Goal: Task Accomplishment & Management: Complete application form

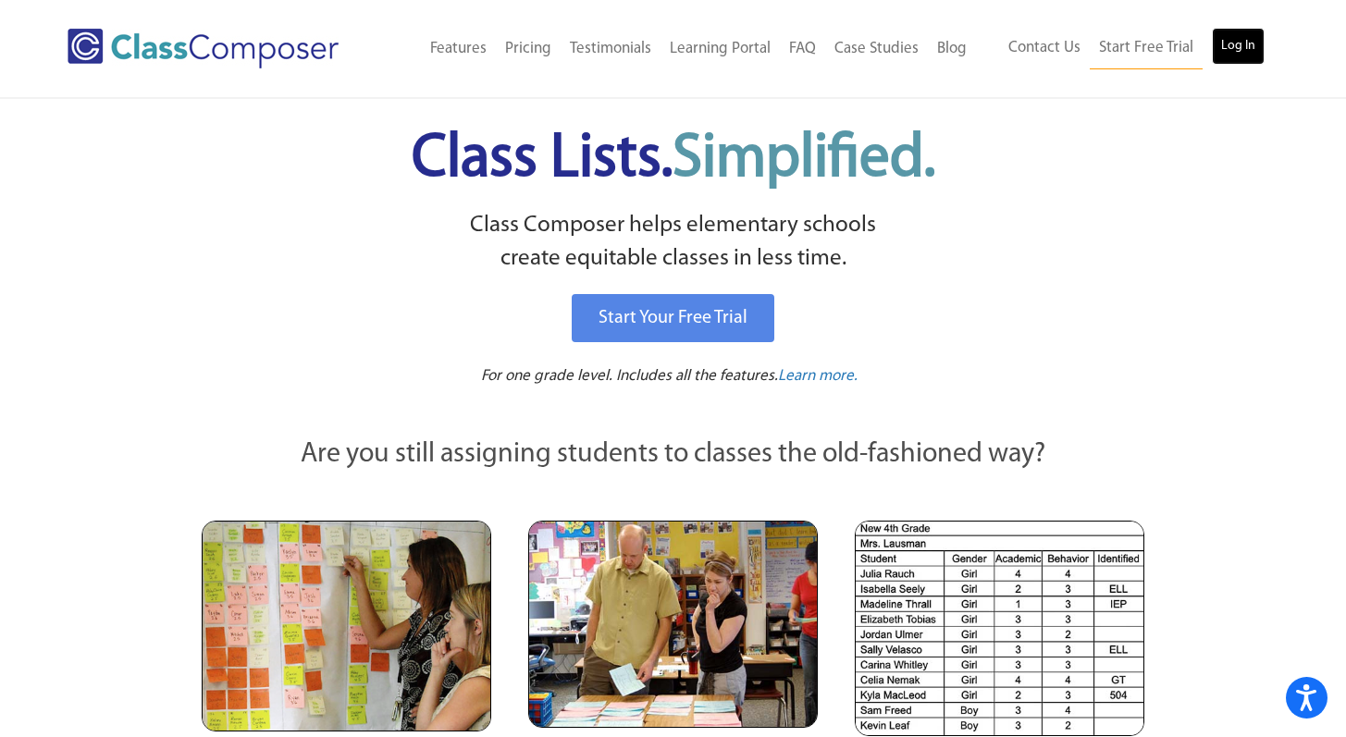
click at [1247, 55] on link "Log In" at bounding box center [1238, 46] width 53 height 37
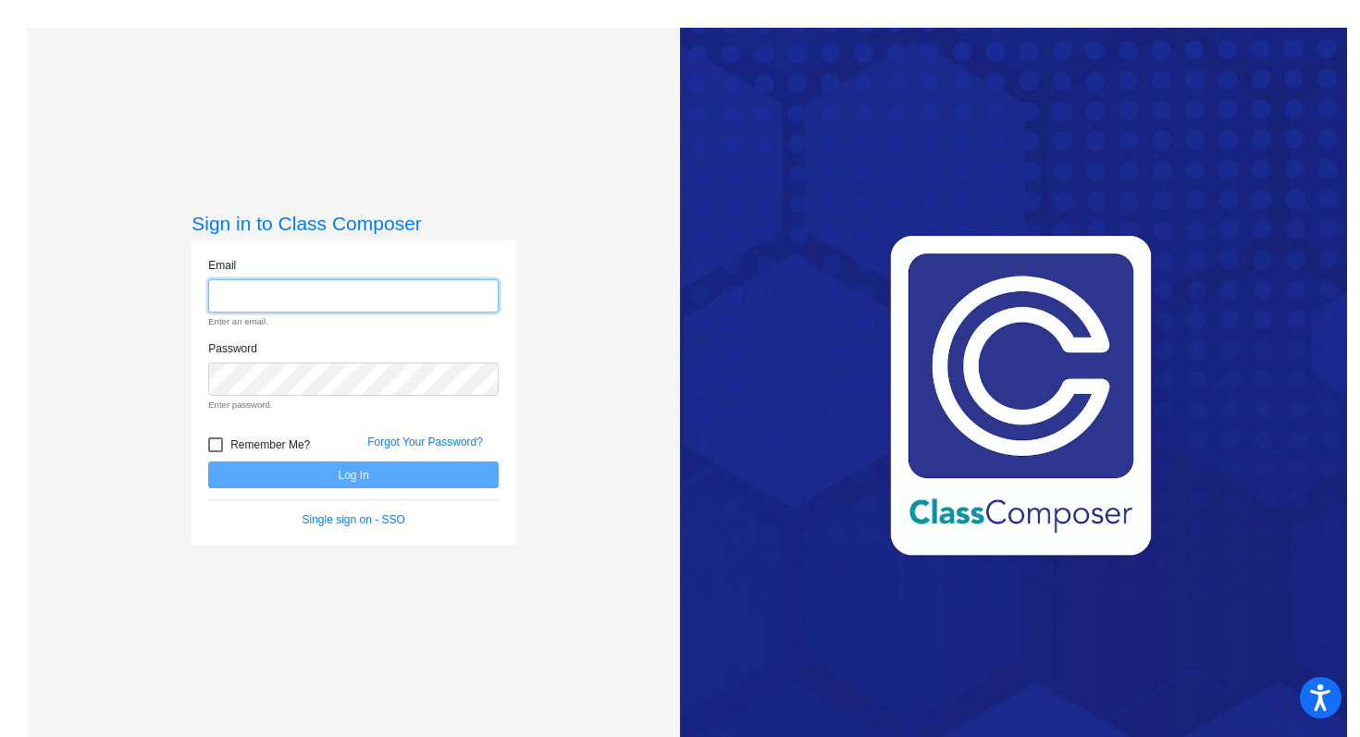
click at [319, 307] on input "email" at bounding box center [353, 296] width 291 height 34
type input "[EMAIL_ADDRESS][DOMAIN_NAME]"
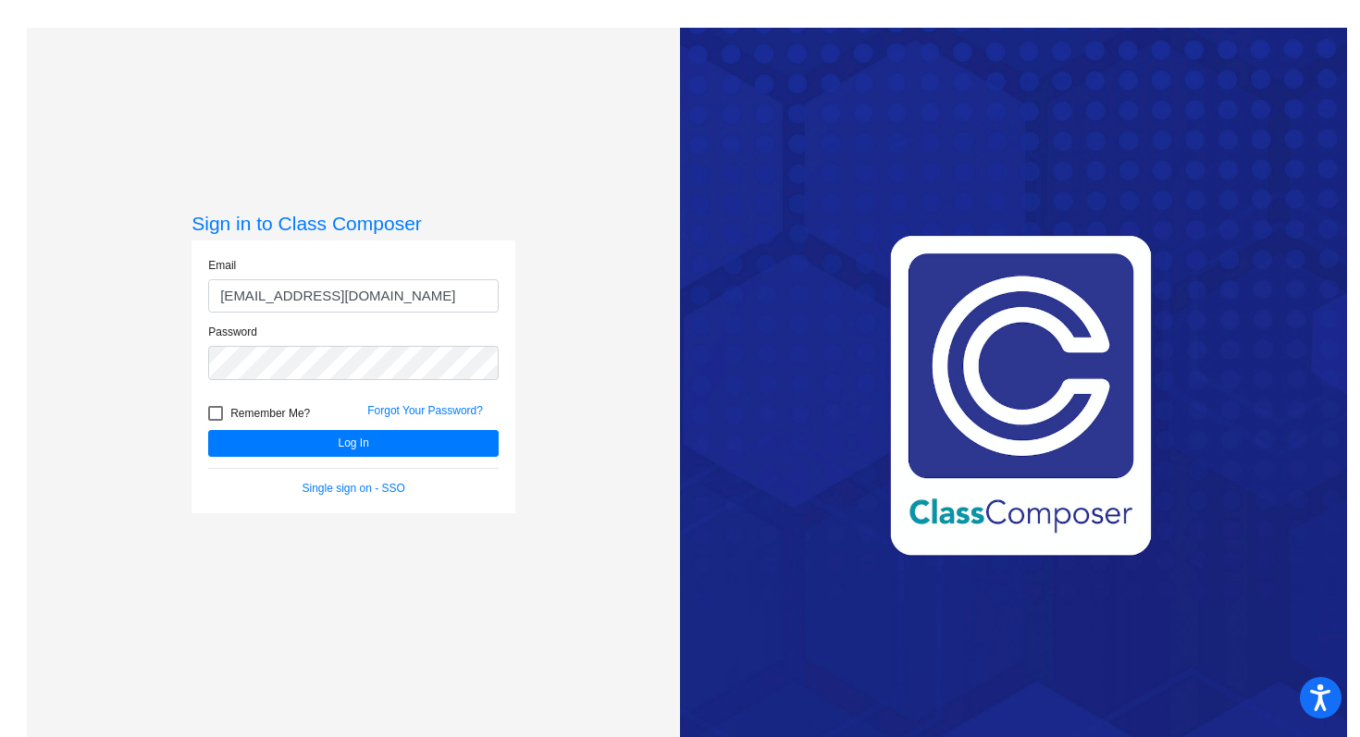
click at [208, 410] on div at bounding box center [215, 413] width 15 height 15
click at [215, 421] on input "Remember Me?" at bounding box center [215, 421] width 1 height 1
checkbox input "true"
click at [311, 439] on button "Log In" at bounding box center [353, 443] width 291 height 27
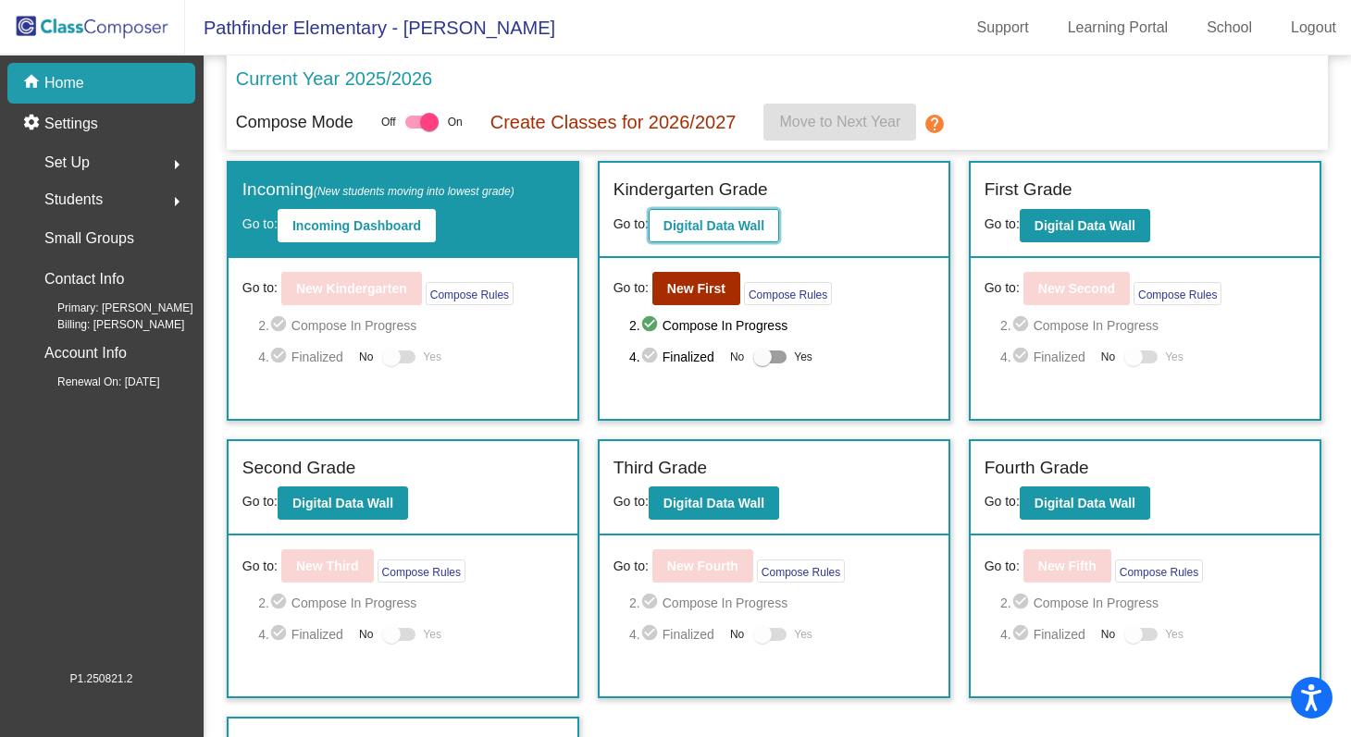
click at [727, 229] on b "Digital Data Wall" at bounding box center [713, 225] width 101 height 15
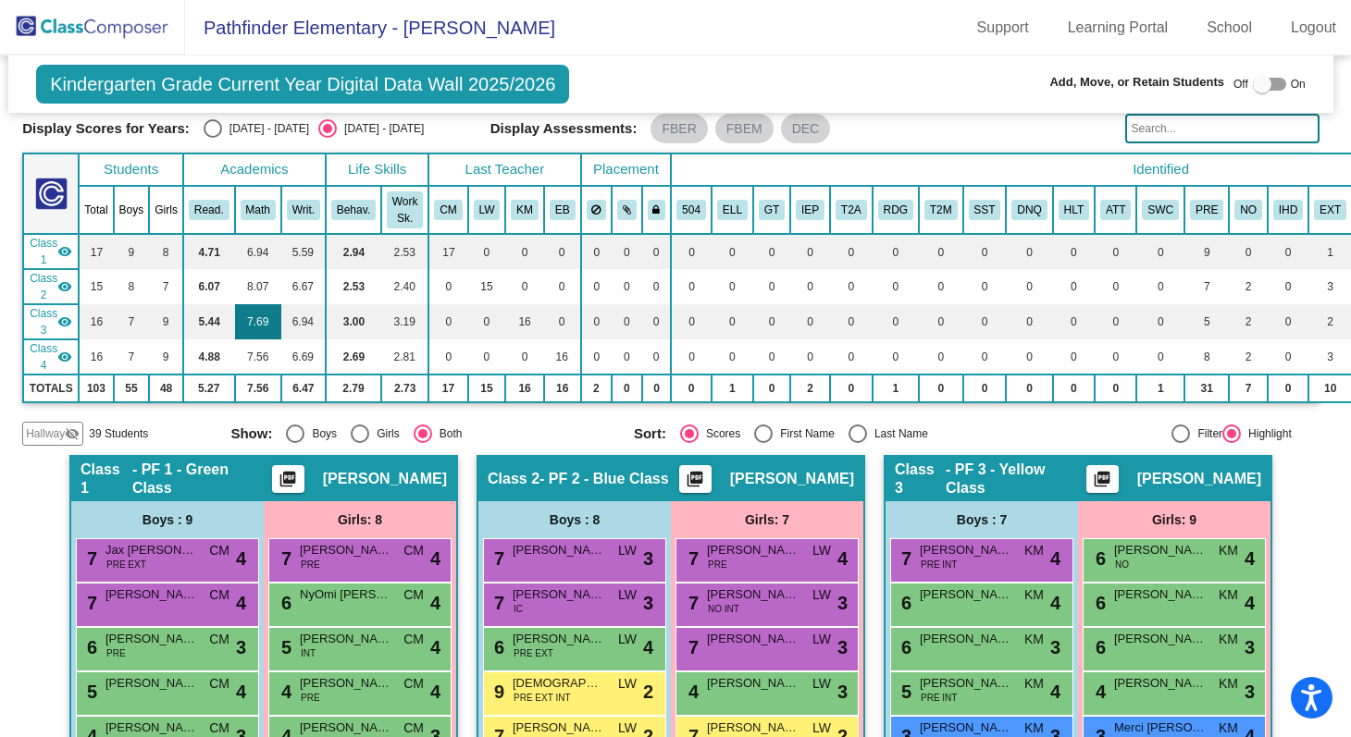
scroll to position [0, 5]
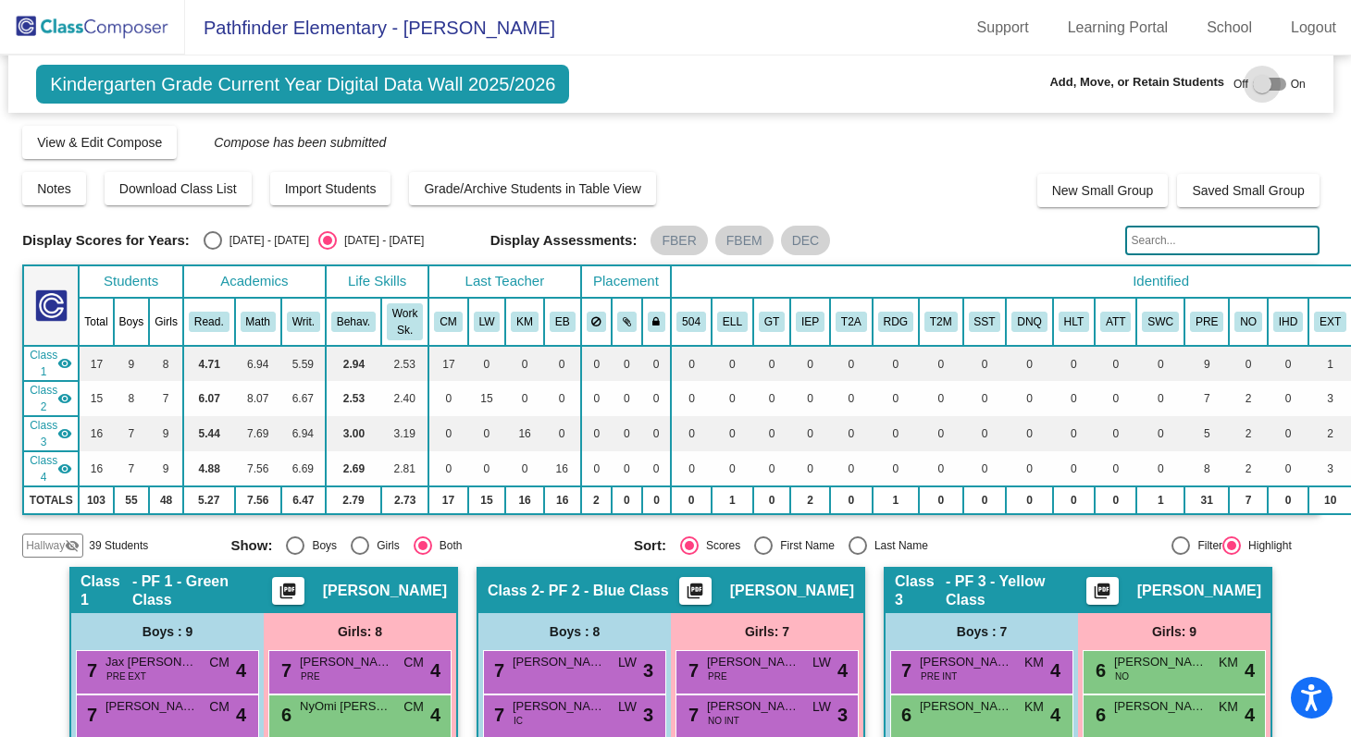
click at [1258, 84] on div at bounding box center [1262, 84] width 19 height 19
checkbox input "true"
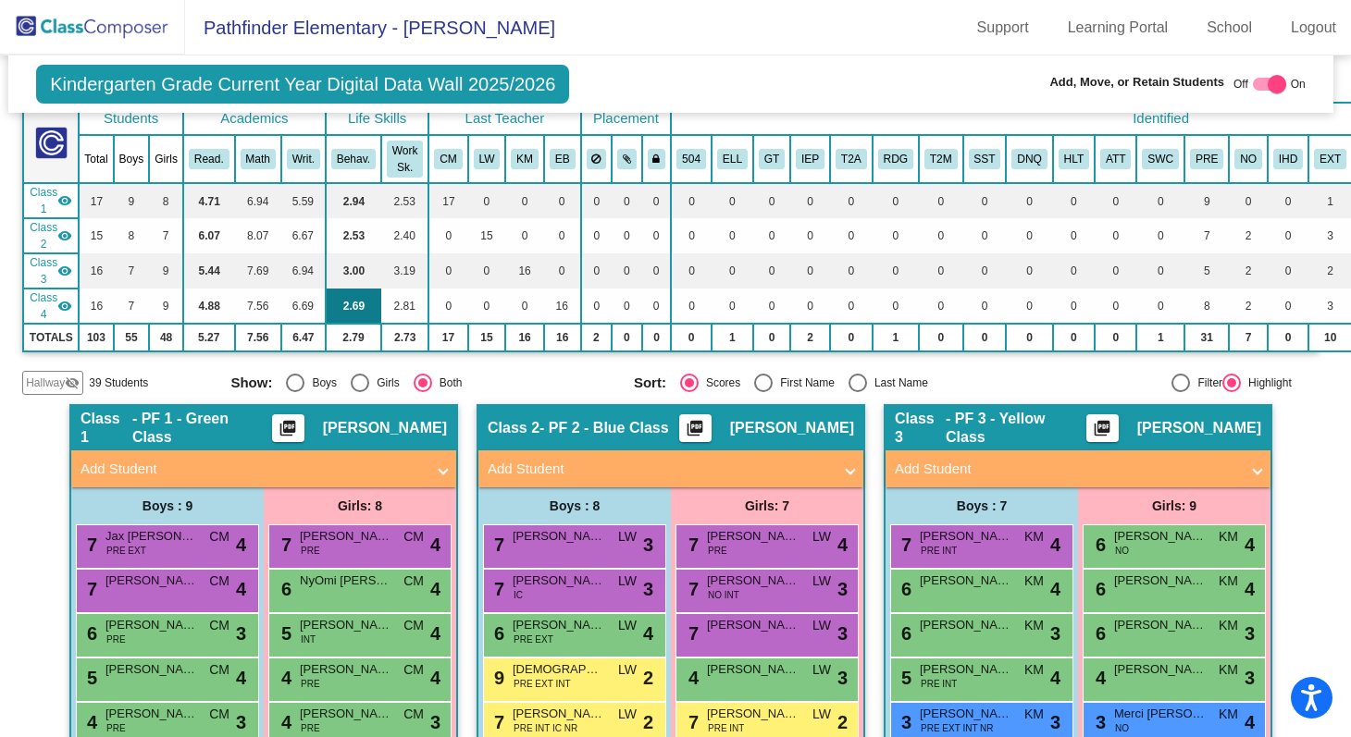
scroll to position [203, 5]
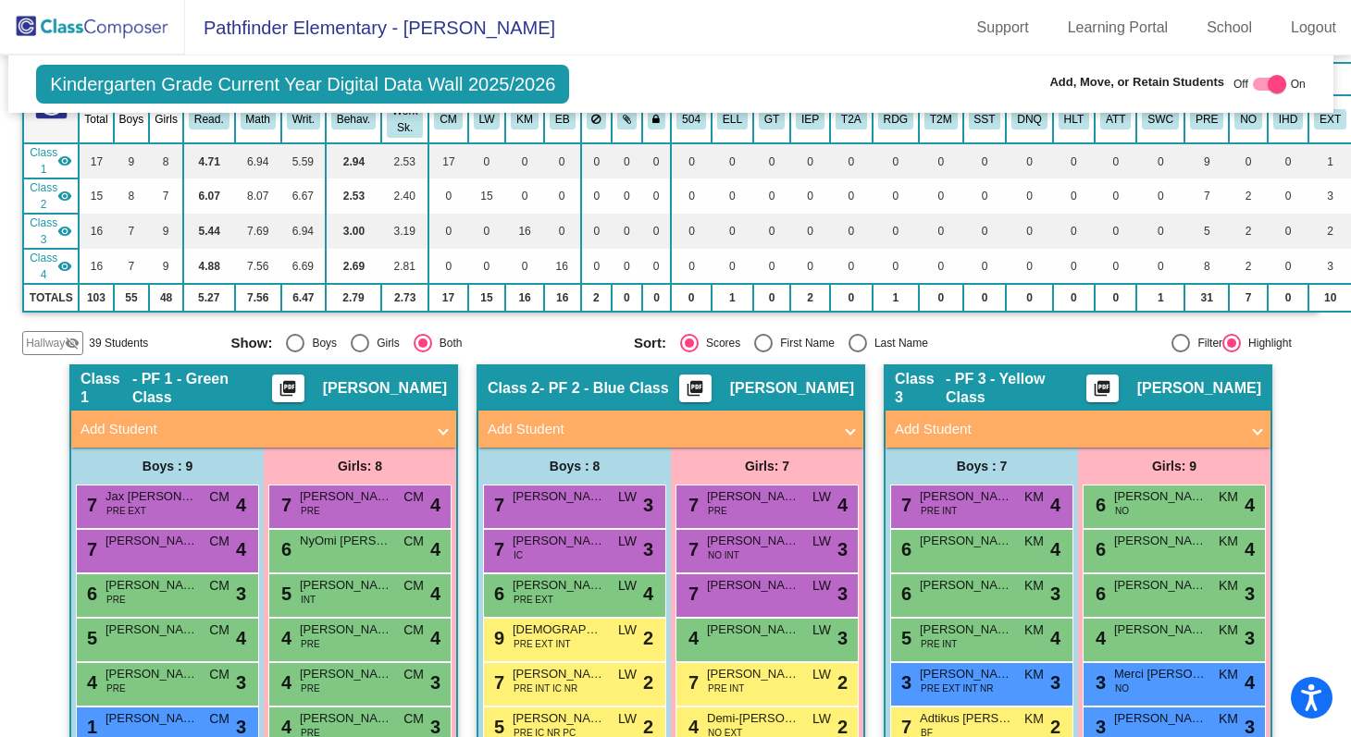
click at [439, 428] on span at bounding box center [442, 429] width 7 height 21
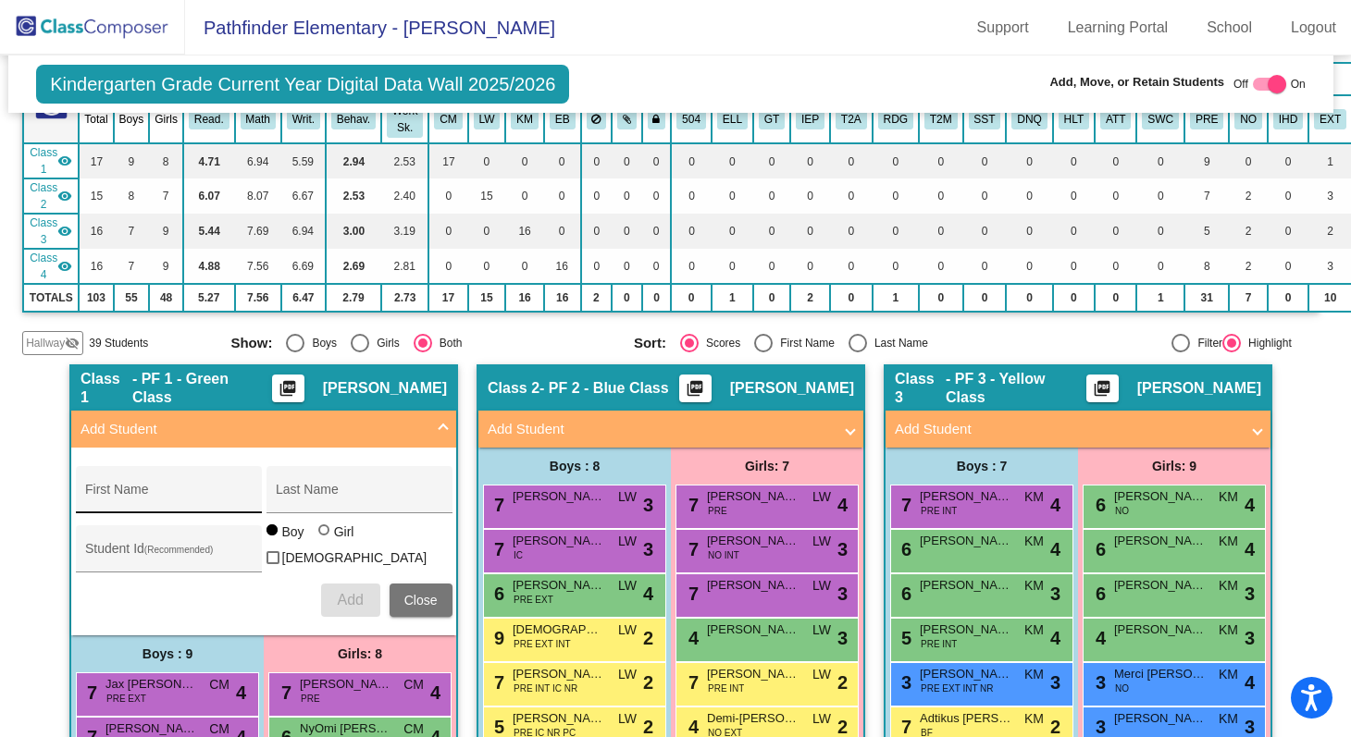
click at [136, 500] on input "First Name" at bounding box center [168, 496] width 167 height 15
paste input "Denzel"
type input "Denzel"
click at [319, 493] on input "Last Name" at bounding box center [359, 496] width 167 height 15
click at [289, 501] on input "Last Name" at bounding box center [359, 496] width 167 height 15
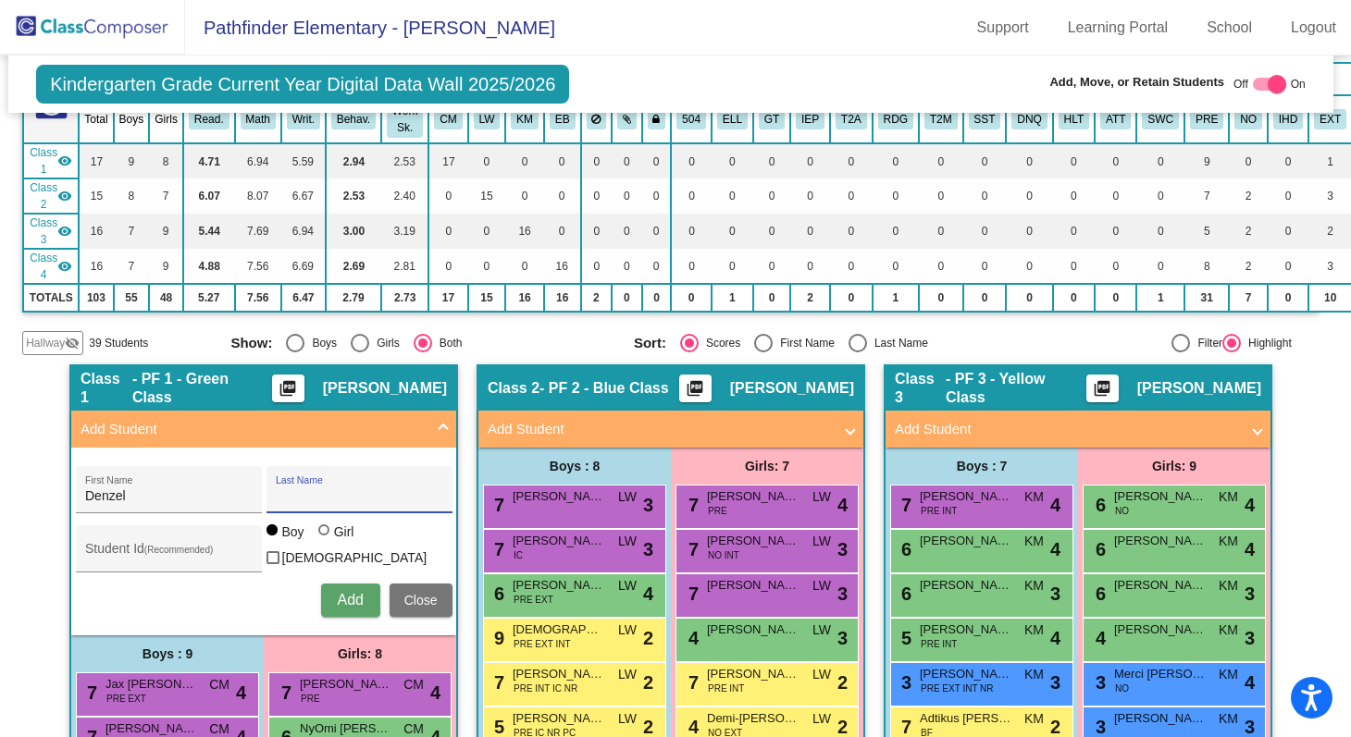
paste input "[PERSON_NAME]"
type input "[PERSON_NAME]"
click at [353, 602] on span "Add" at bounding box center [350, 600] width 26 height 16
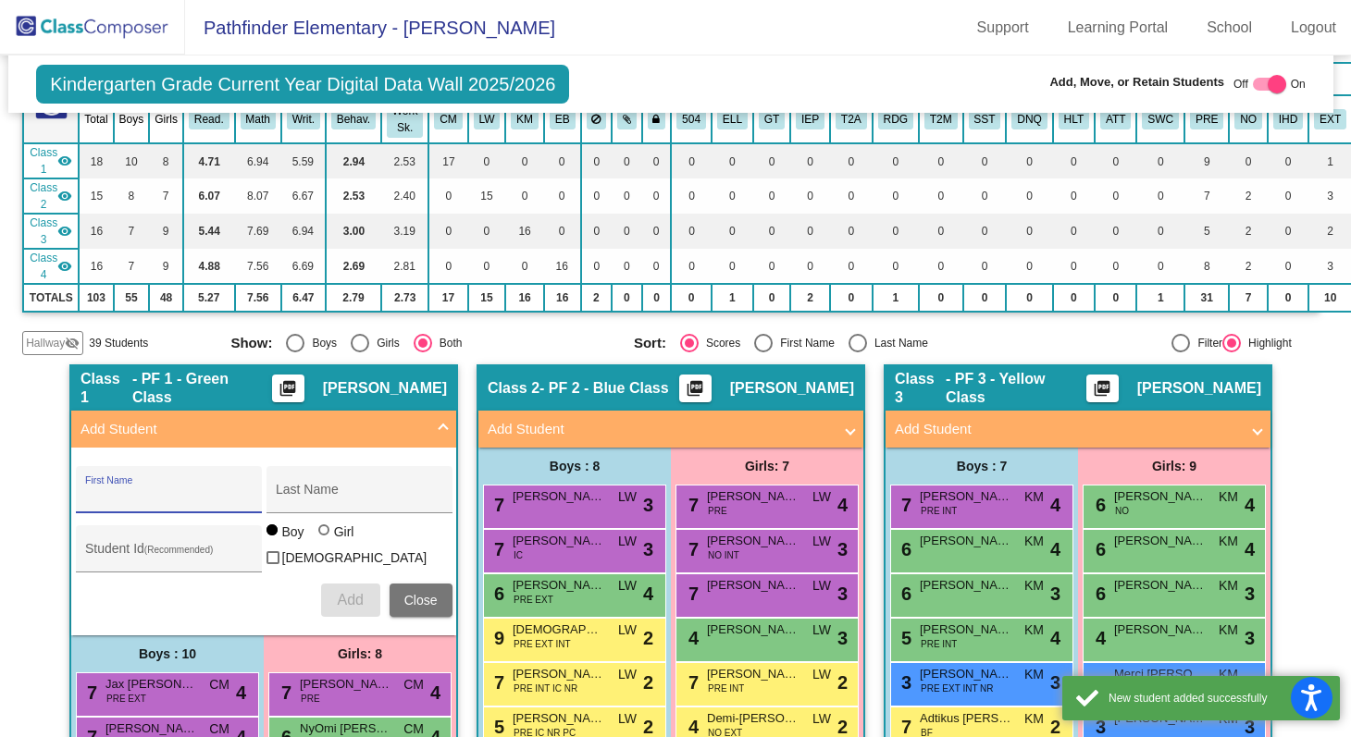
click at [427, 596] on span "Close" at bounding box center [420, 600] width 33 height 15
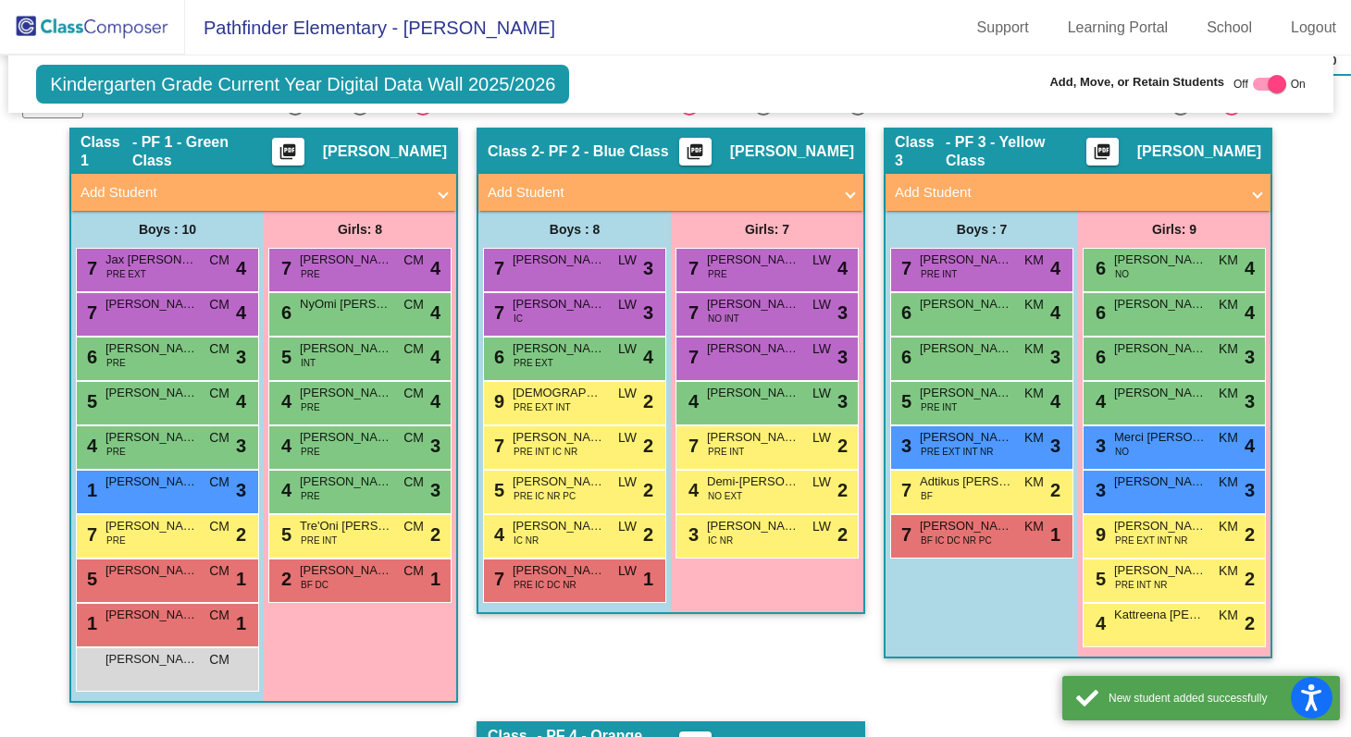
scroll to position [444, 5]
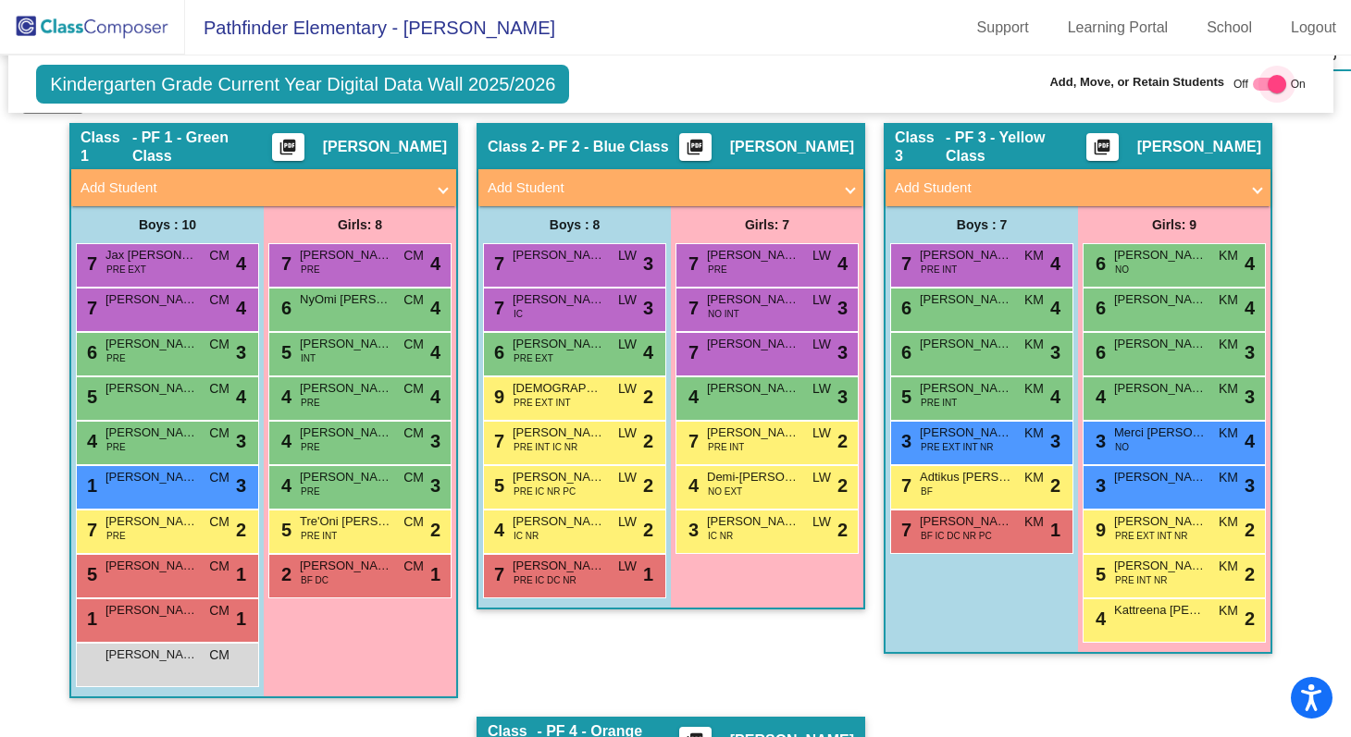
click at [1268, 84] on div at bounding box center [1277, 84] width 19 height 19
checkbox input "false"
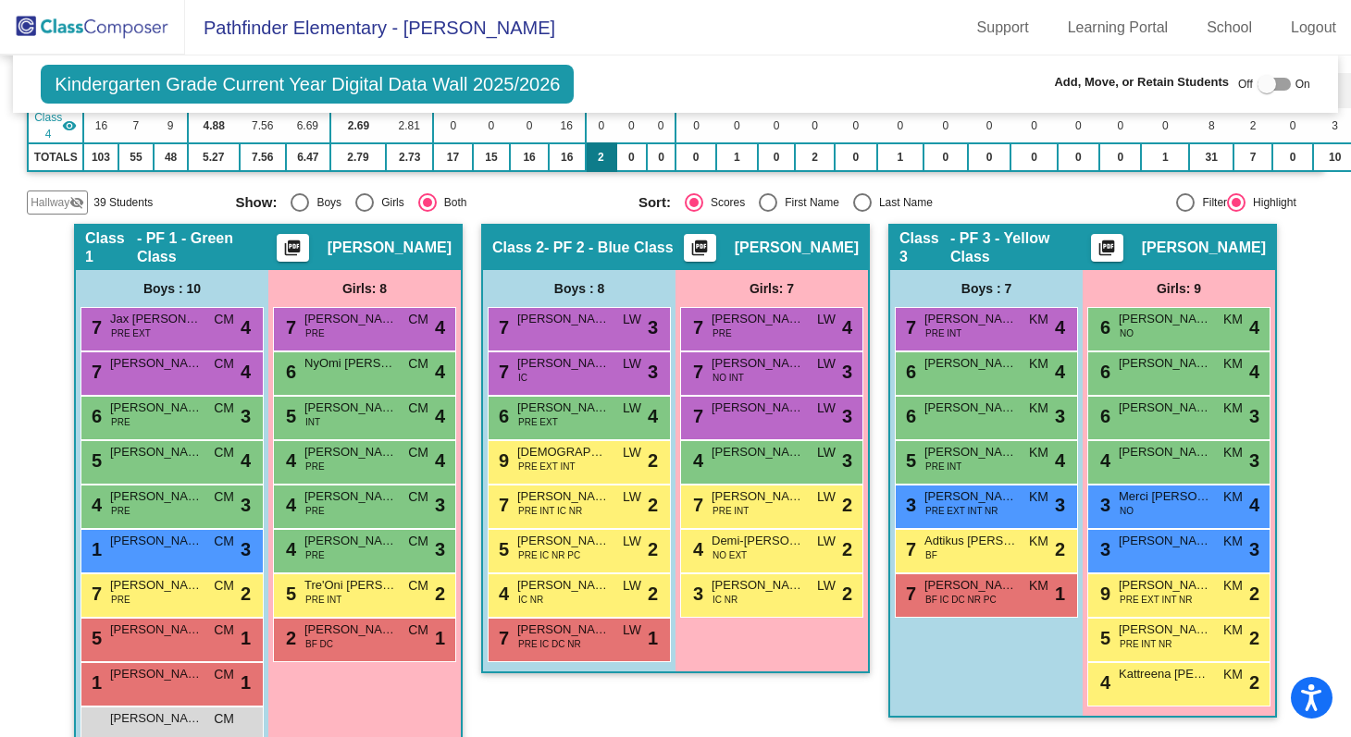
scroll to position [0, 0]
